Goal: Navigation & Orientation: Go to known website

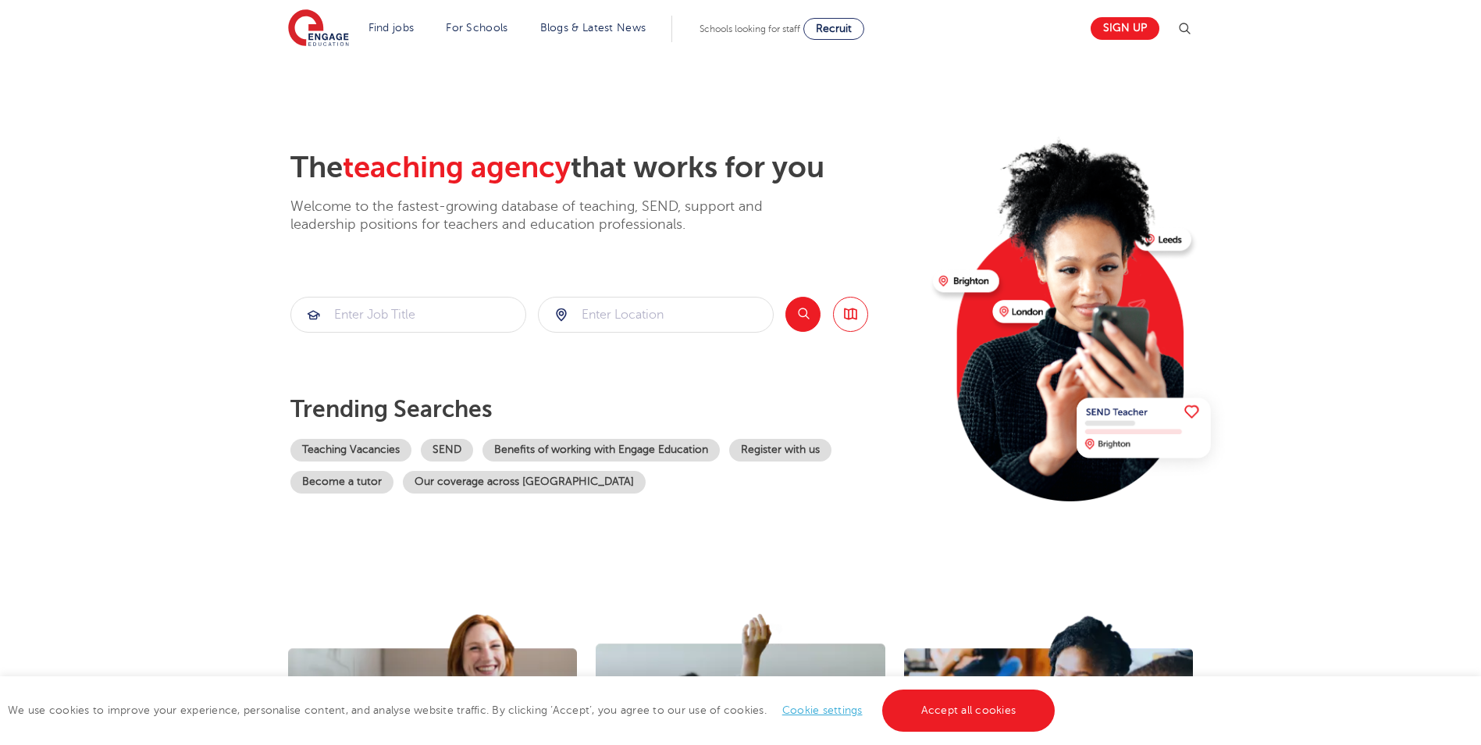
drag, startPoint x: 243, startPoint y: 411, endPoint x: 318, endPoint y: 153, distance: 269.1
click at [610, 35] on li "Blogs & Latest News" at bounding box center [593, 29] width 119 height 27
click at [609, 30] on link "Blogs & Latest News" at bounding box center [593, 28] width 106 height 12
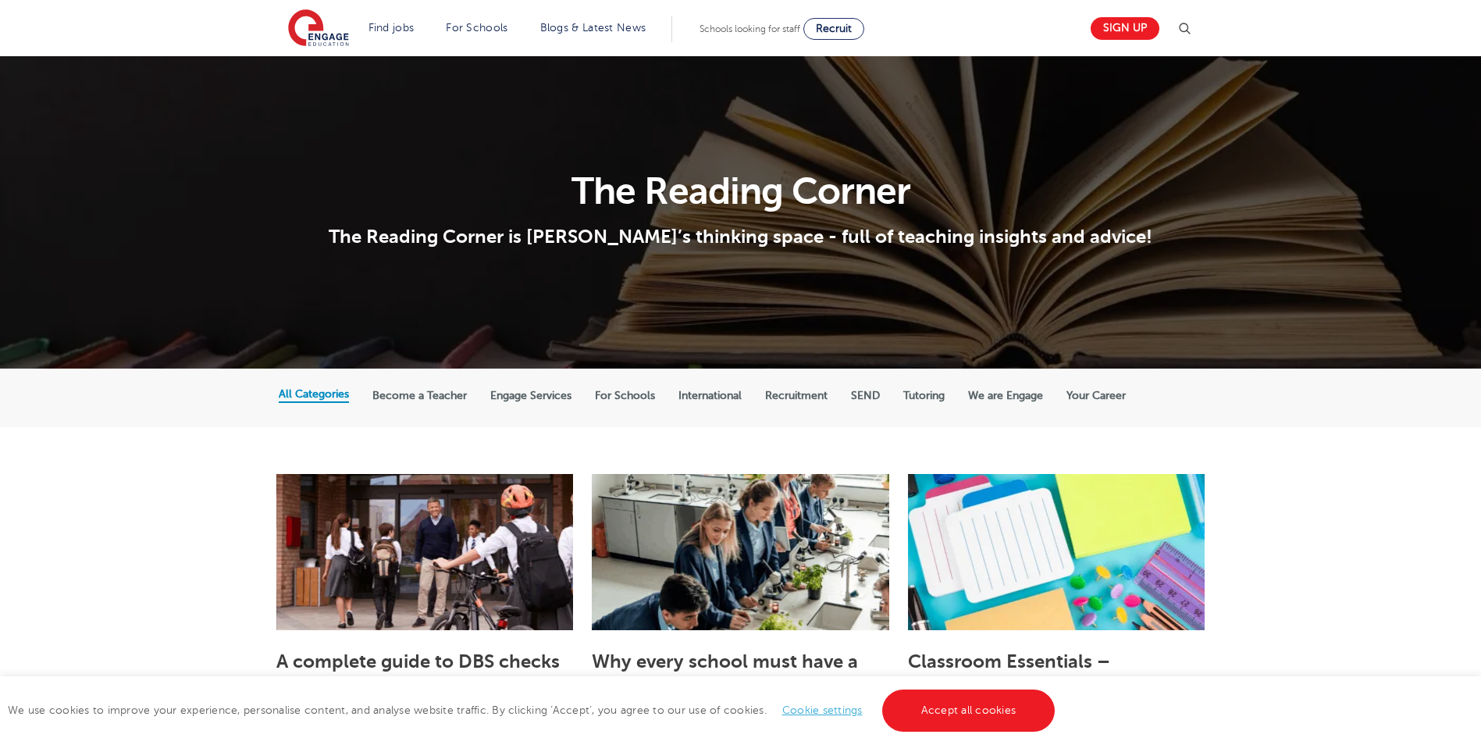
scroll to position [312, 0]
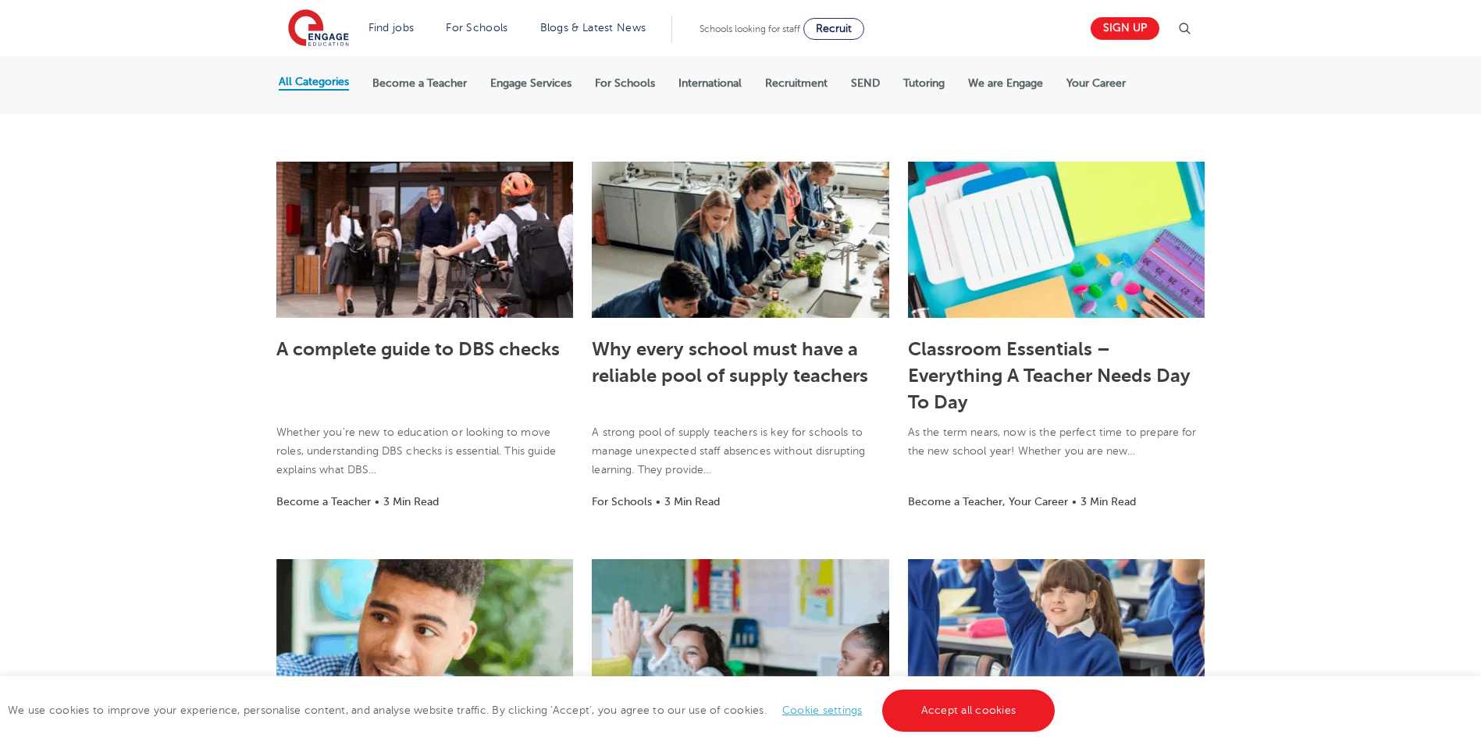
click at [1001, 84] on label "We are Engage" at bounding box center [1005, 84] width 75 height 14
click at [0, 0] on input "We are Engage" at bounding box center [0, 0] width 0 height 0
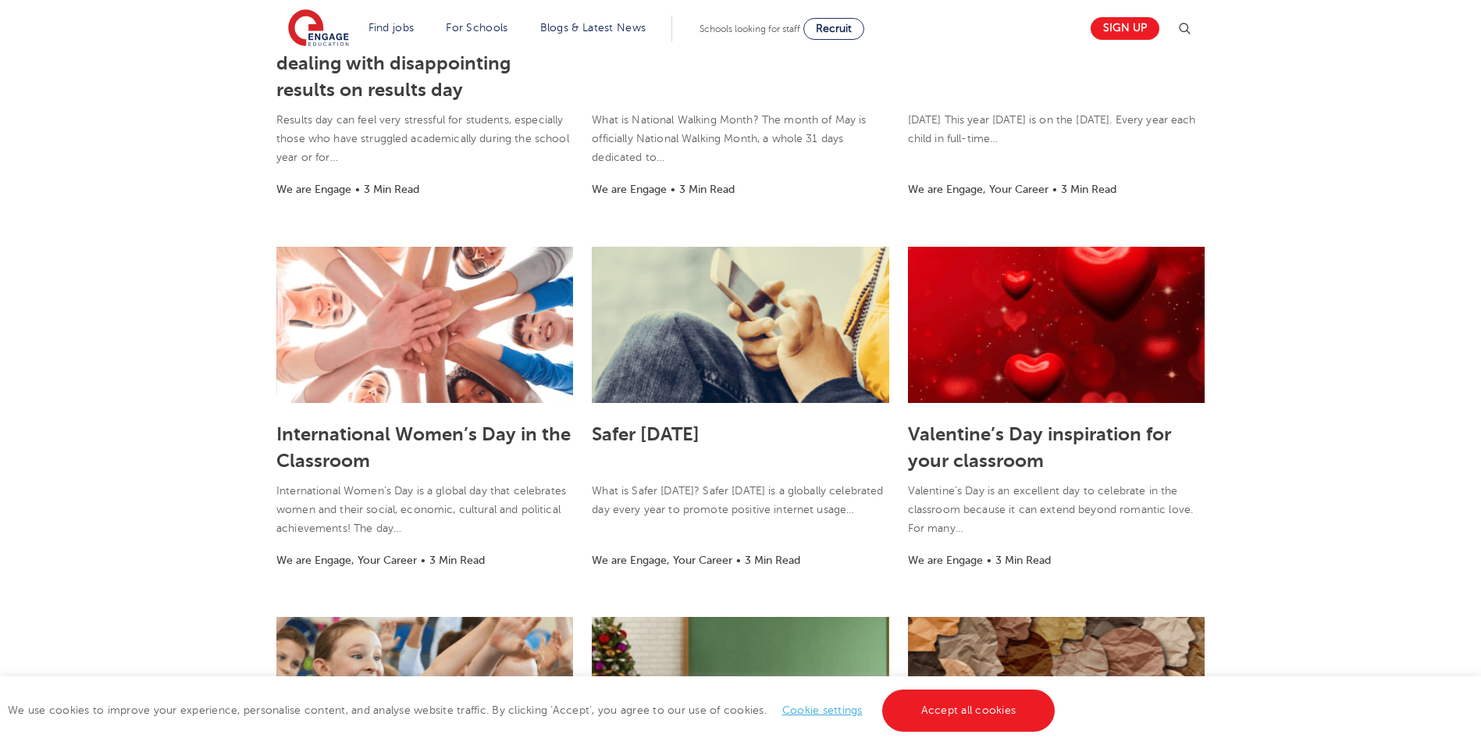
scroll to position [156, 0]
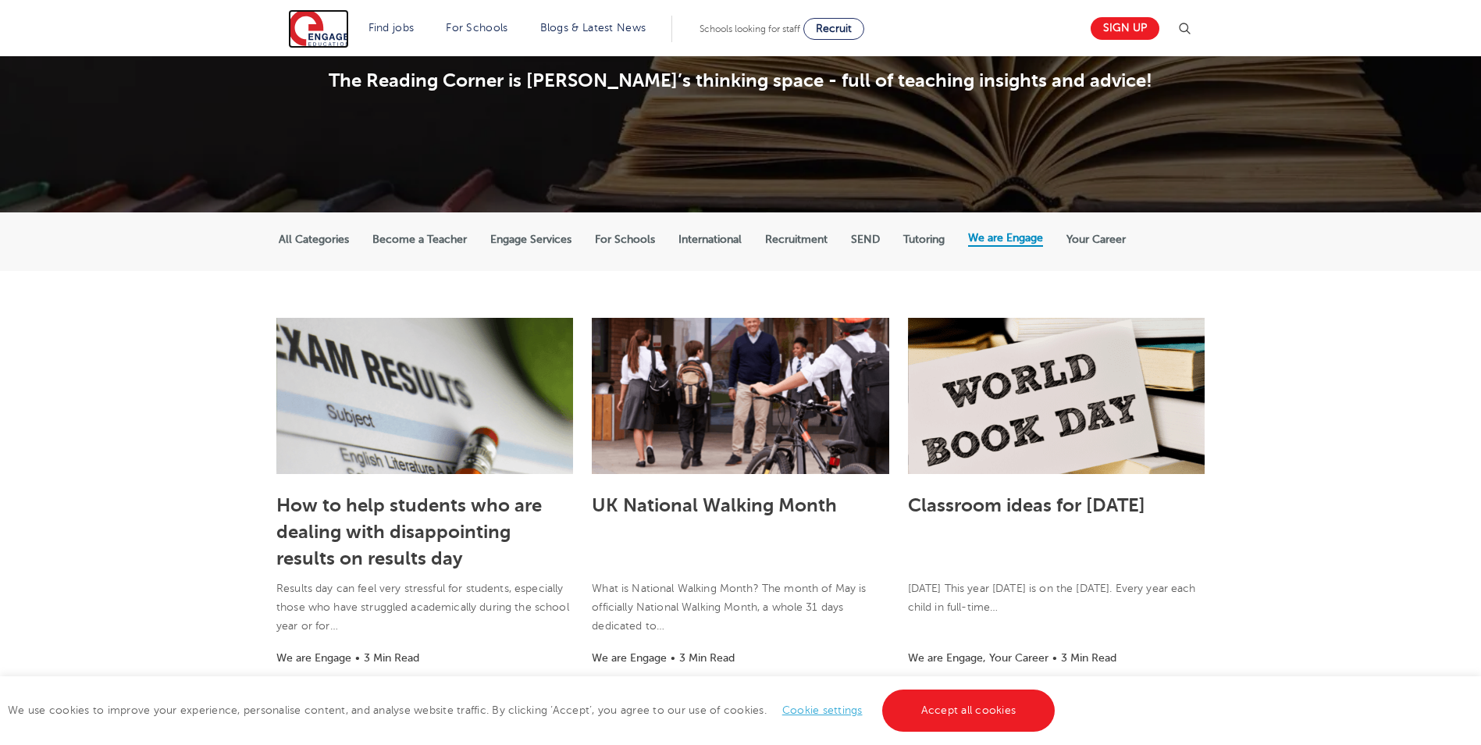
click at [327, 34] on img at bounding box center [318, 28] width 61 height 39
